Goal: Information Seeking & Learning: Check status

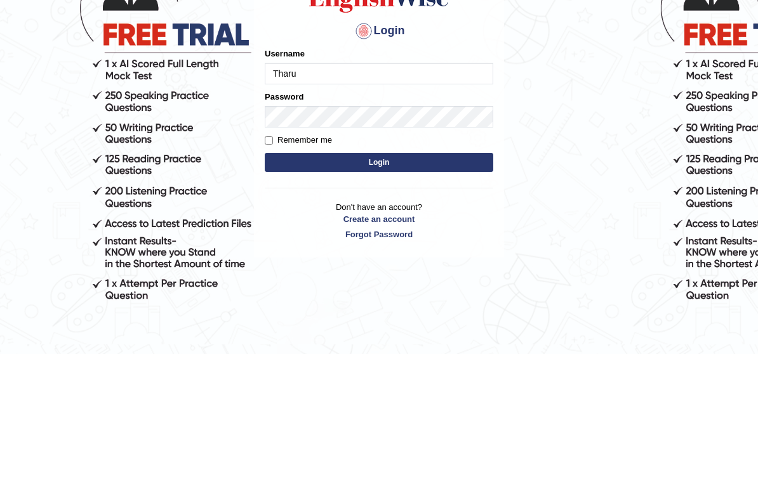
type input "Tharu"
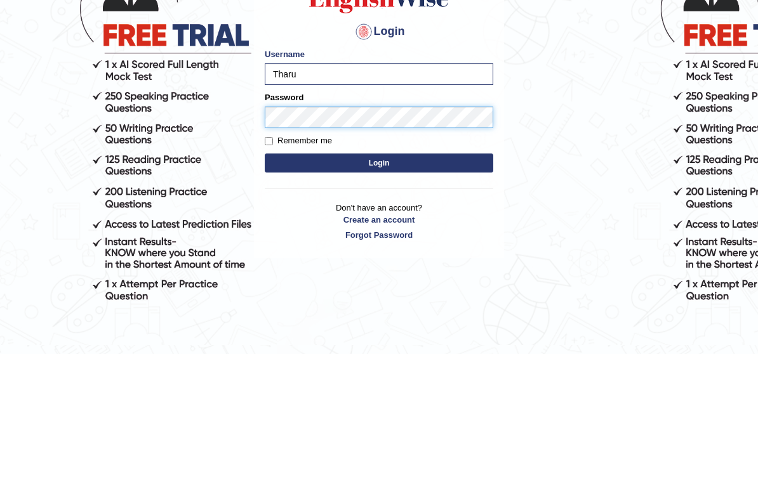
click at [379, 282] on button "Login" at bounding box center [379, 291] width 228 height 19
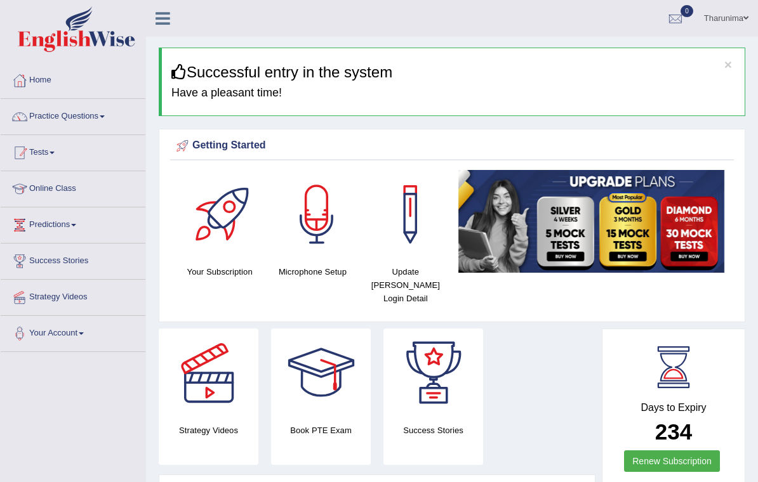
click at [28, 152] on div at bounding box center [19, 152] width 19 height 19
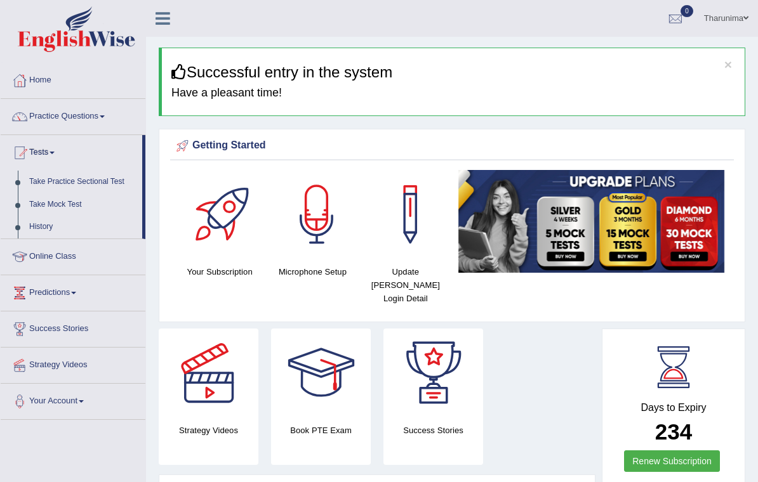
click at [44, 200] on div at bounding box center [379, 241] width 758 height 482
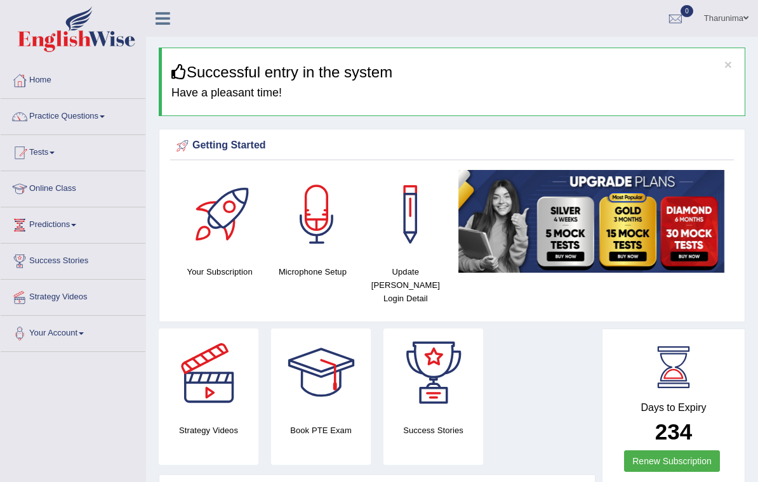
click at [43, 148] on link "Tests" at bounding box center [73, 151] width 145 height 32
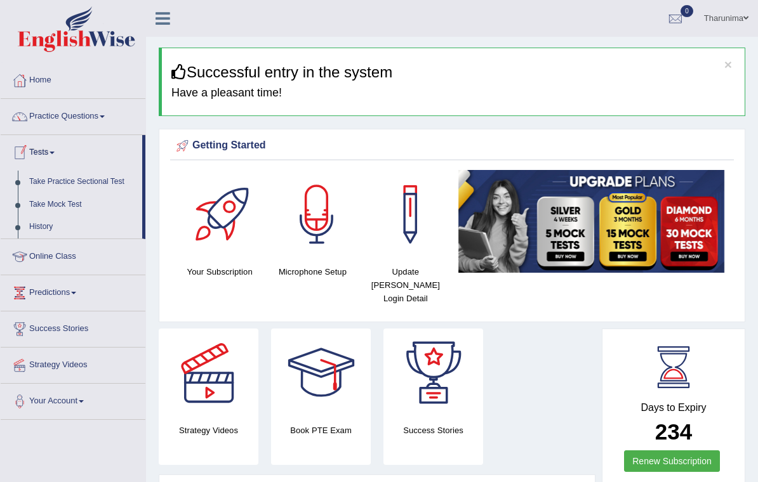
click at [47, 202] on div at bounding box center [379, 241] width 758 height 482
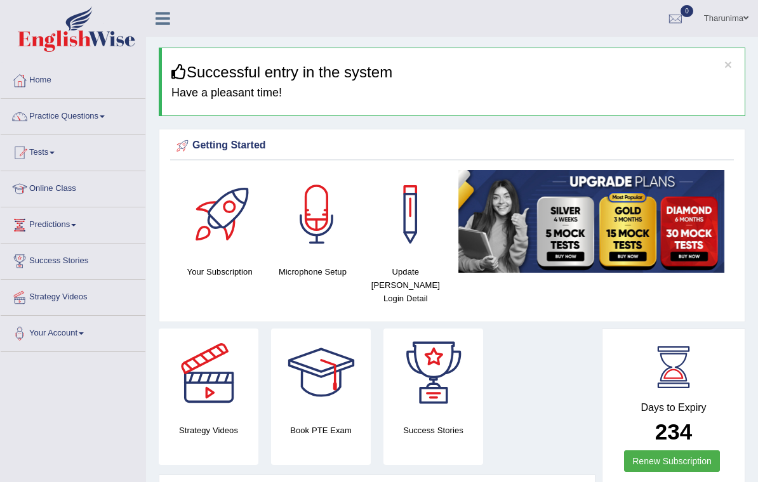
click at [32, 148] on link "Tests" at bounding box center [73, 151] width 145 height 32
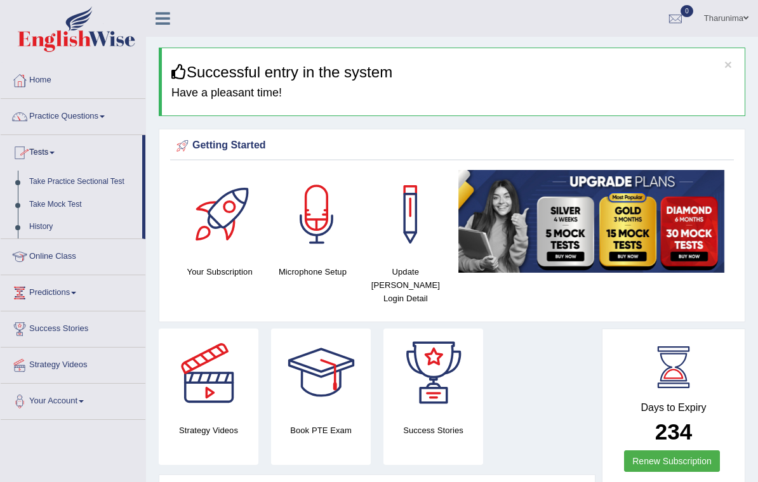
click at [46, 180] on div at bounding box center [379, 241] width 758 height 482
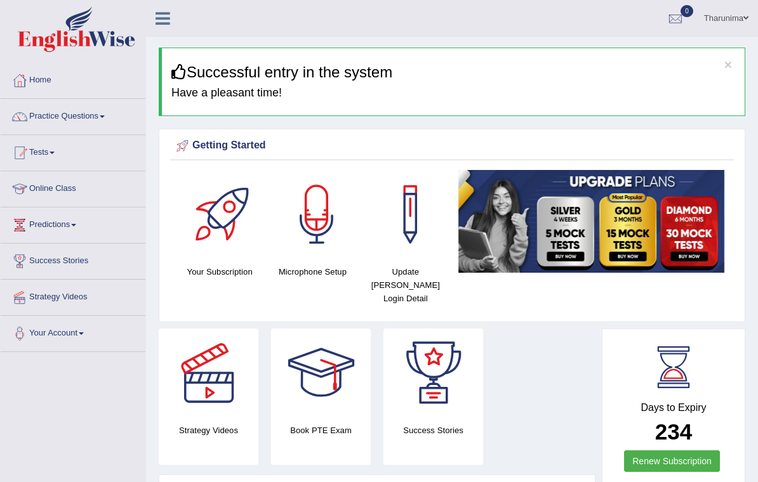
click at [43, 149] on link "Tests" at bounding box center [73, 151] width 145 height 32
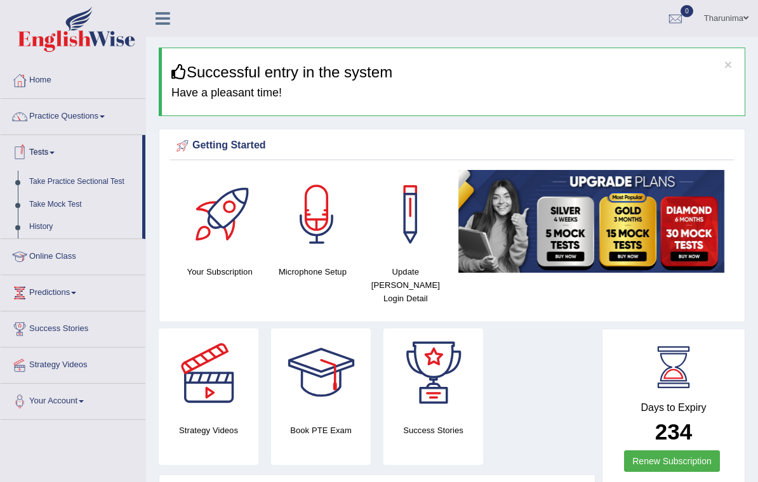
click at [41, 207] on div at bounding box center [379, 241] width 758 height 482
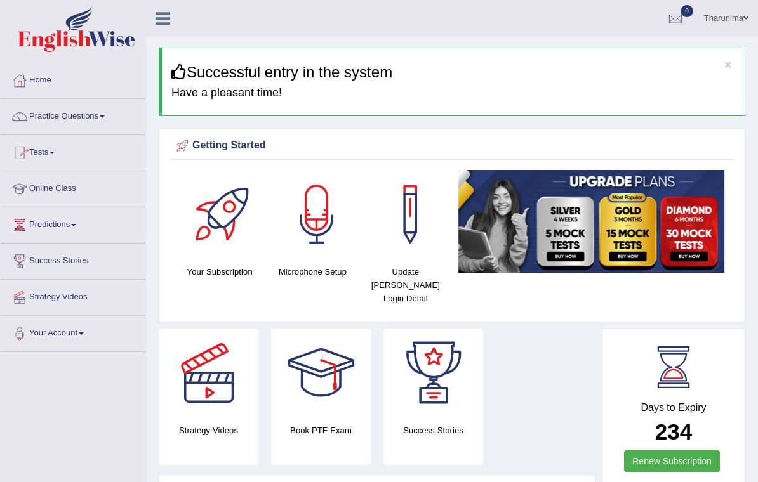
click at [39, 148] on link "Tests" at bounding box center [73, 151] width 145 height 32
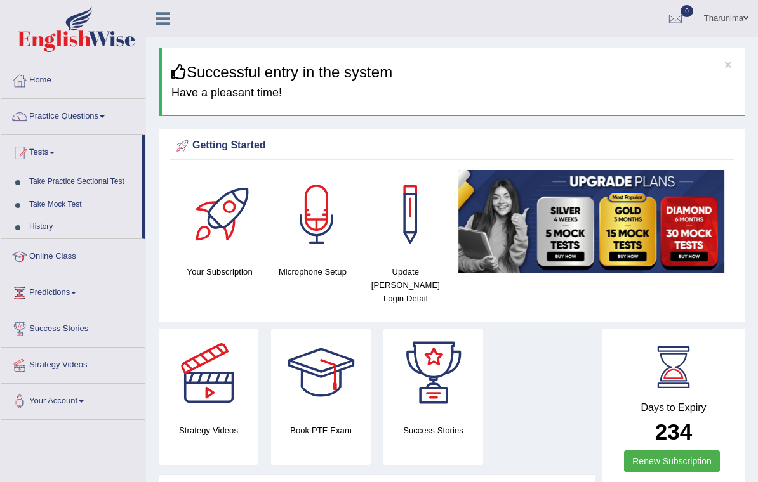
click at [47, 202] on div at bounding box center [379, 241] width 758 height 482
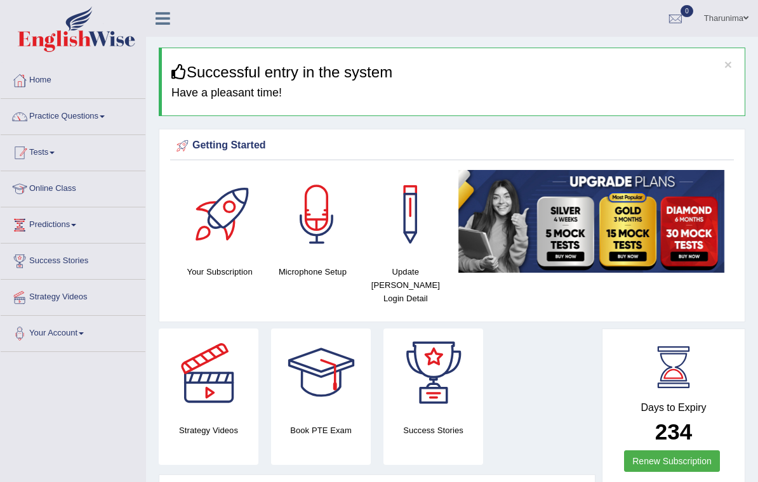
click at [48, 154] on link "Tests" at bounding box center [73, 151] width 145 height 32
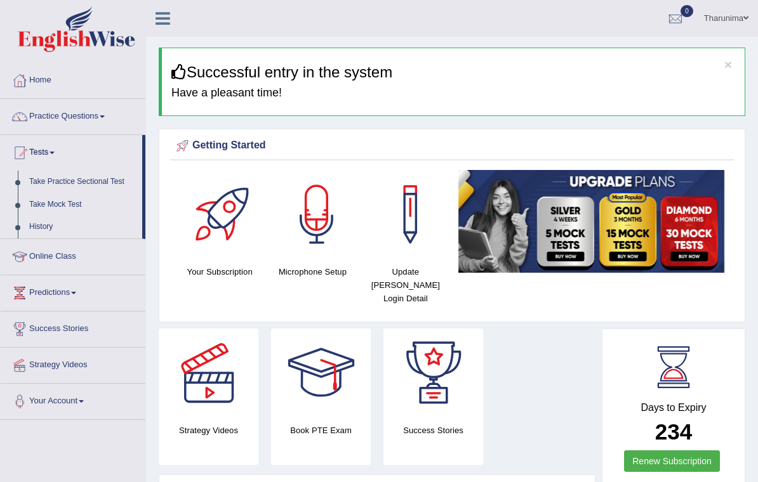
click at [60, 201] on div at bounding box center [379, 241] width 758 height 482
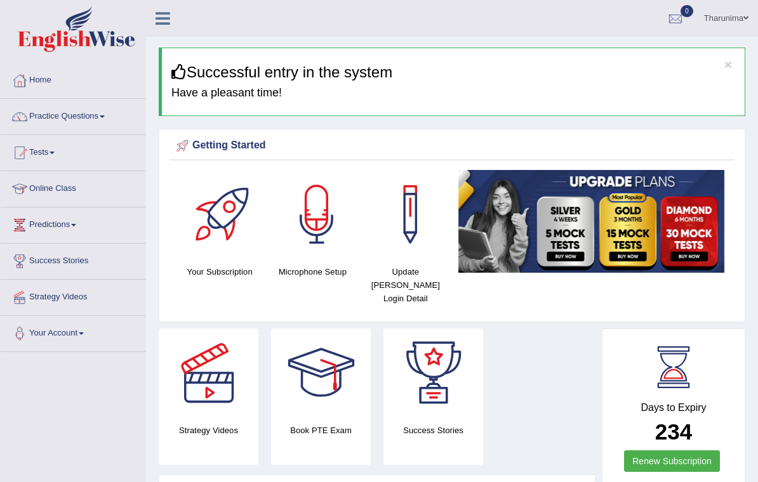
scroll to position [11, 0]
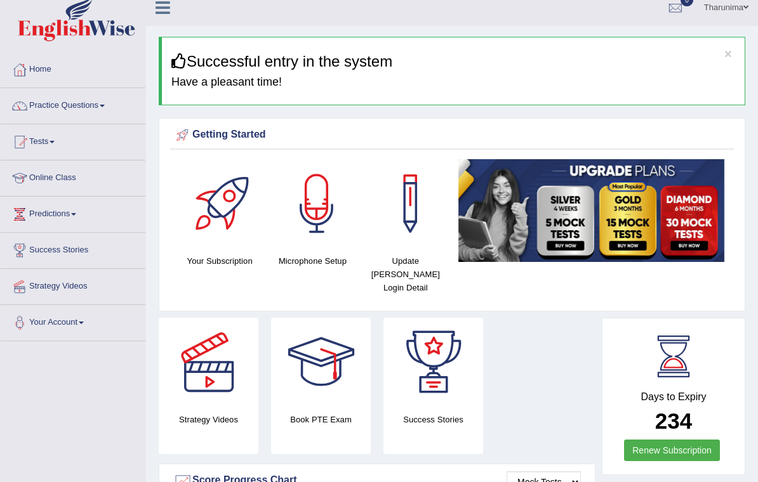
click at [169, 8] on icon at bounding box center [162, 7] width 15 height 16
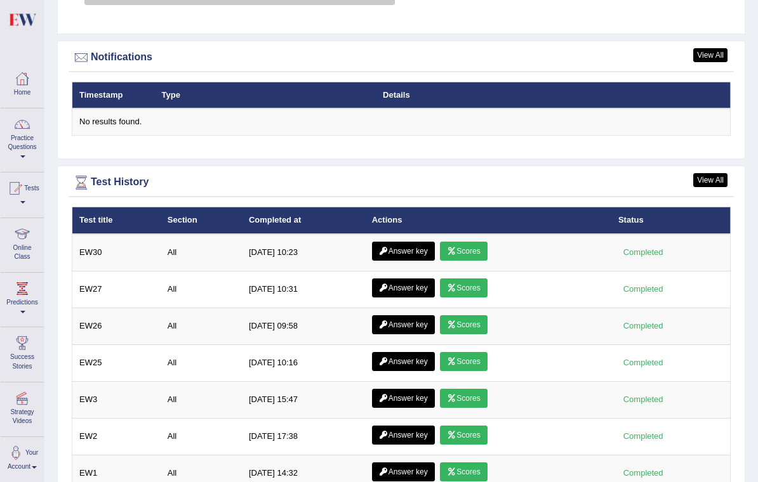
scroll to position [1634, 0]
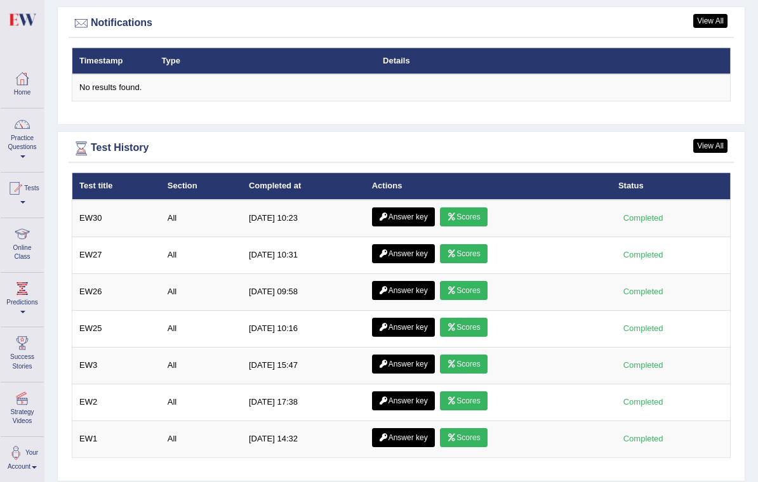
click at [25, 259] on link "Online Class" at bounding box center [22, 243] width 43 height 50
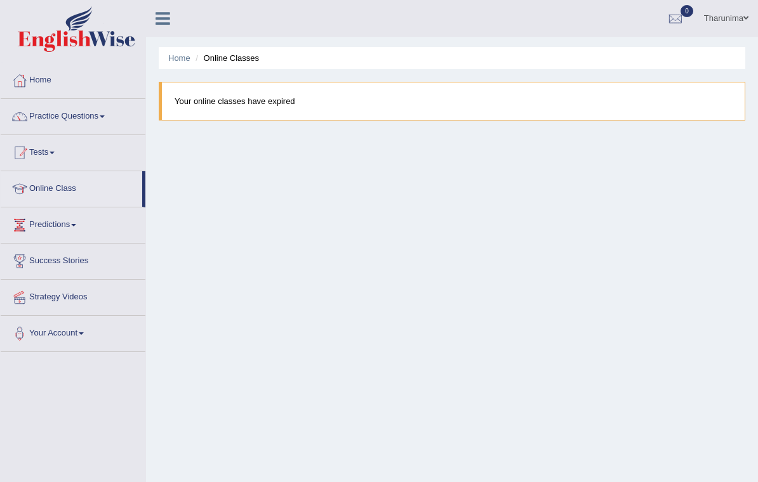
click at [54, 148] on link "Tests" at bounding box center [73, 151] width 145 height 32
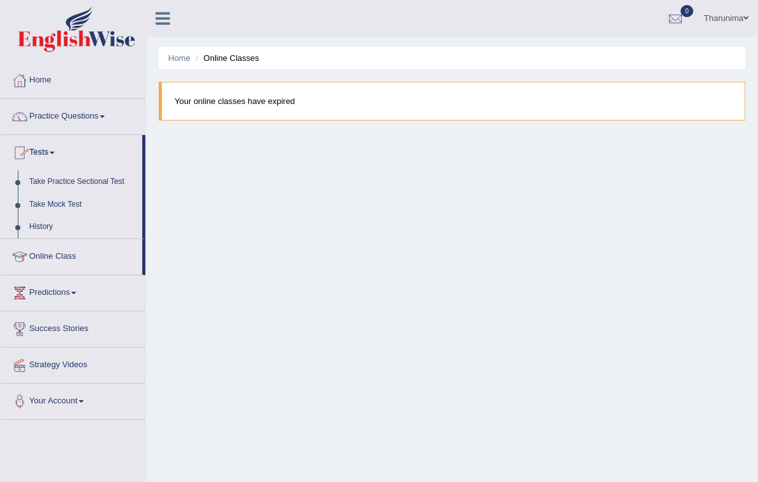
click at [42, 227] on div at bounding box center [379, 241] width 758 height 482
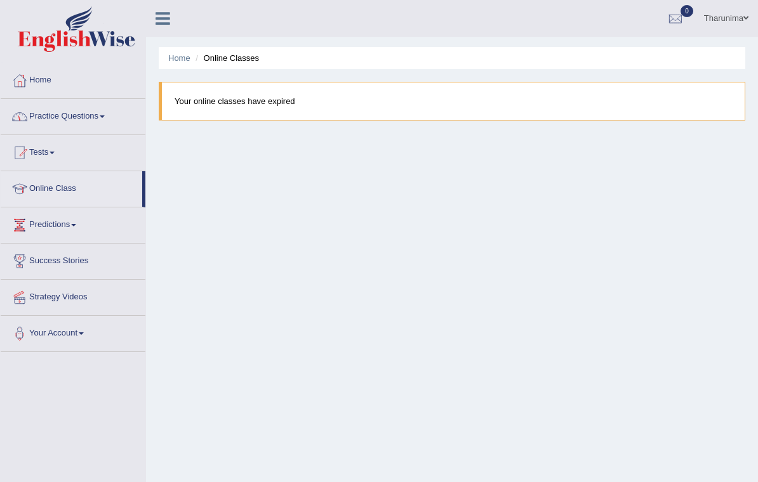
click at [72, 117] on link "Practice Questions" at bounding box center [73, 115] width 145 height 32
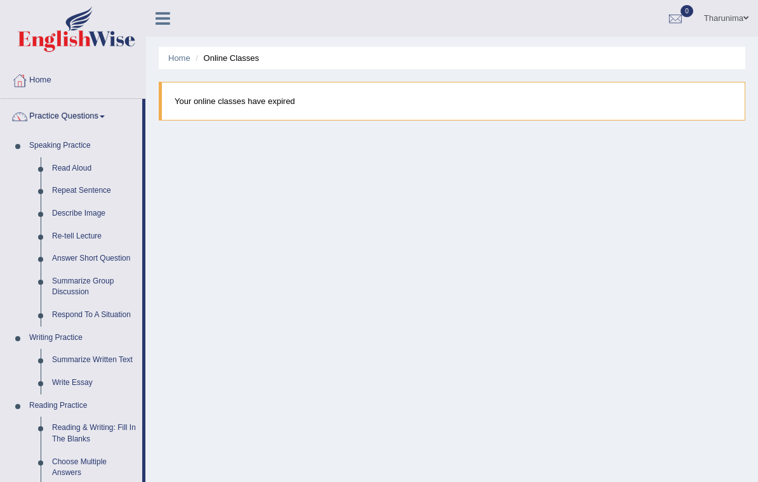
click at [72, 169] on div at bounding box center [379, 241] width 758 height 482
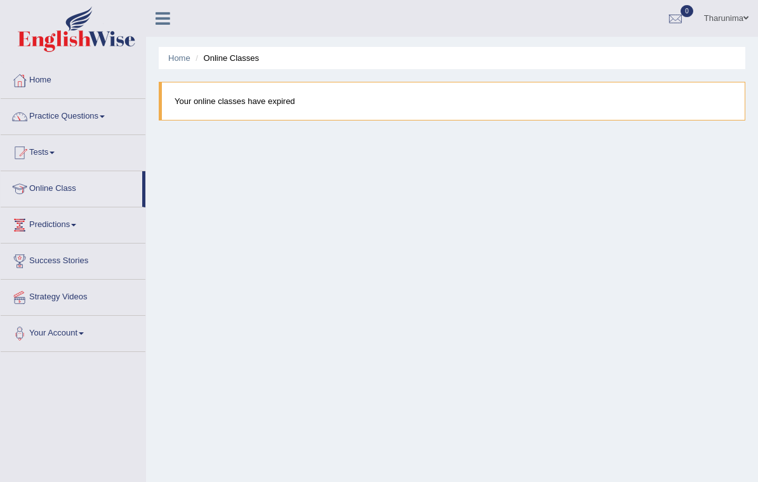
click at [93, 124] on link "Practice Questions" at bounding box center [73, 115] width 145 height 32
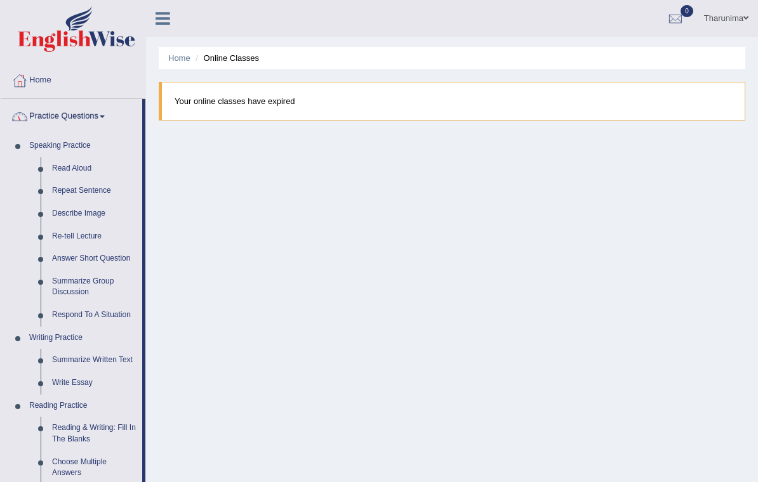
click at [70, 170] on div at bounding box center [379, 241] width 758 height 482
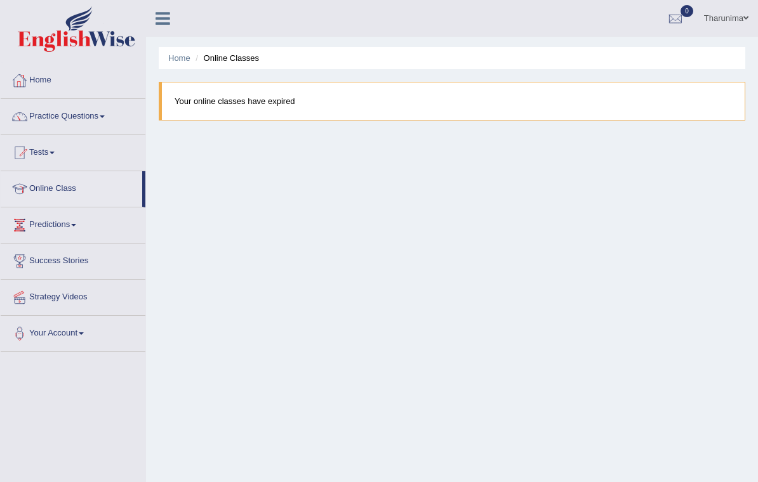
click at [40, 76] on link "Home" at bounding box center [73, 79] width 145 height 32
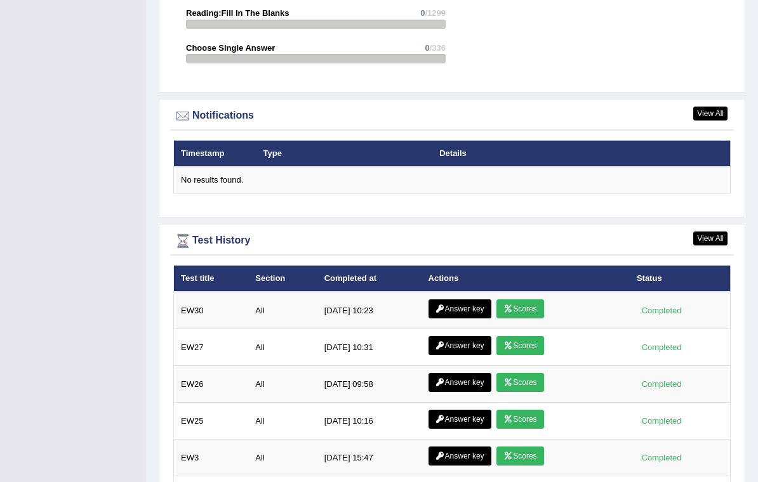
scroll to position [1553, 0]
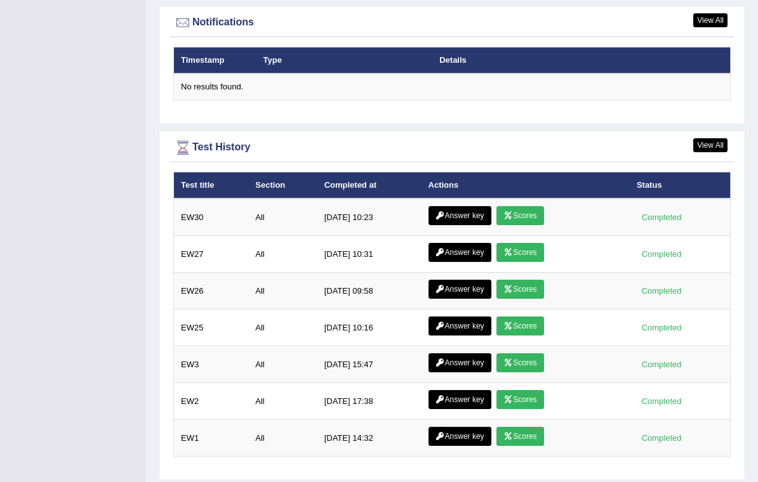
click at [548, 199] on td "Answer key Scores" at bounding box center [525, 217] width 208 height 37
click at [482, 206] on link "Answer key" at bounding box center [459, 215] width 63 height 19
